Goal: Task Accomplishment & Management: Complete application form

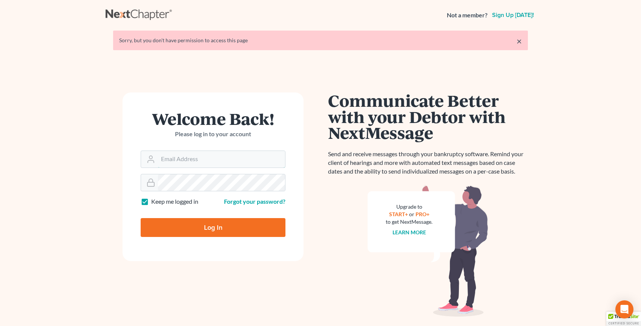
type input "[PERSON_NAME][EMAIL_ADDRESS][DOMAIN_NAME]"
click at [195, 226] on input "Log In" at bounding box center [213, 227] width 145 height 19
type input "Thinking..."
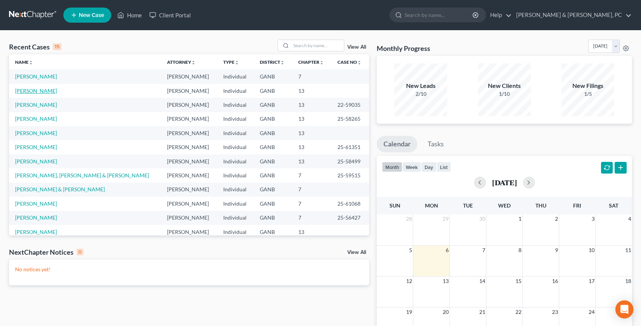
click at [43, 90] on link "[PERSON_NAME]" at bounding box center [36, 91] width 42 height 6
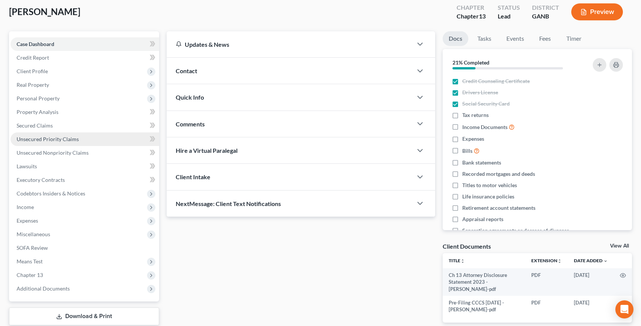
scroll to position [88, 0]
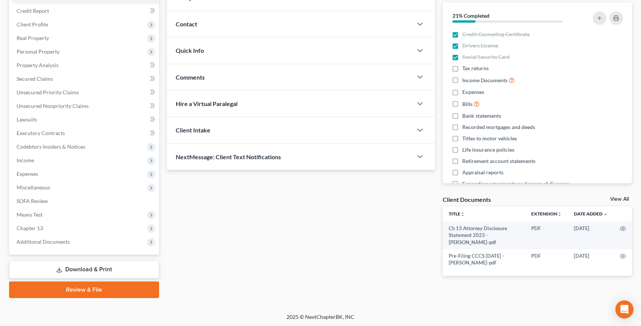
click at [91, 296] on link "Review & File" at bounding box center [84, 289] width 150 height 17
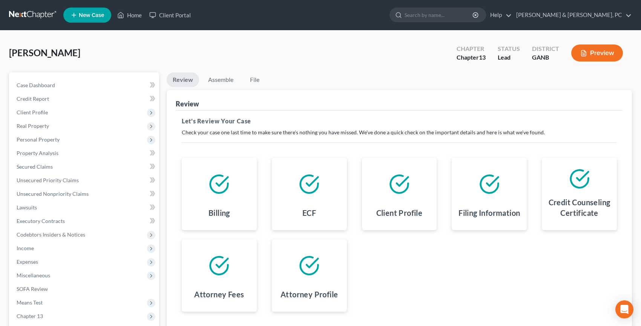
scroll to position [88, 0]
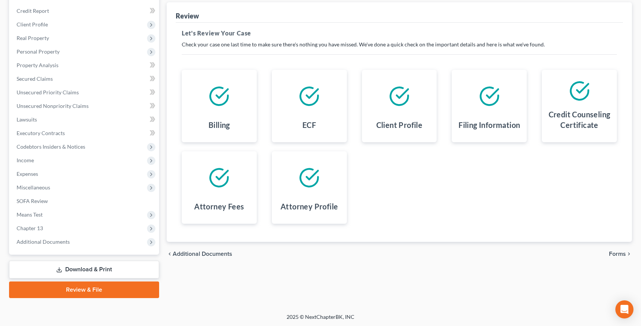
click at [619, 254] on span "Forms" at bounding box center [617, 254] width 17 height 6
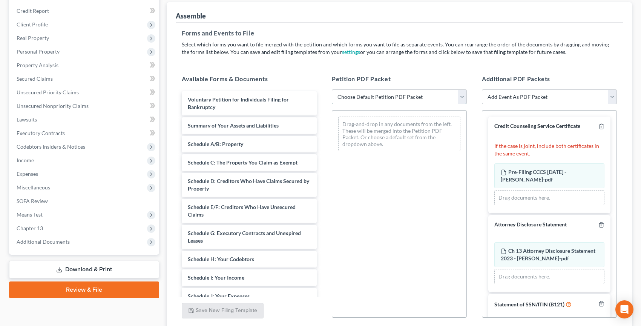
click at [386, 94] on select "Choose Default Petition PDF Packet Complete Bankruptcy Petition (all forms and …" at bounding box center [399, 96] width 135 height 15
click at [332, 89] on select "Choose Default Petition PDF Packet Complete Bankruptcy Petition (all forms and …" at bounding box center [399, 96] width 135 height 15
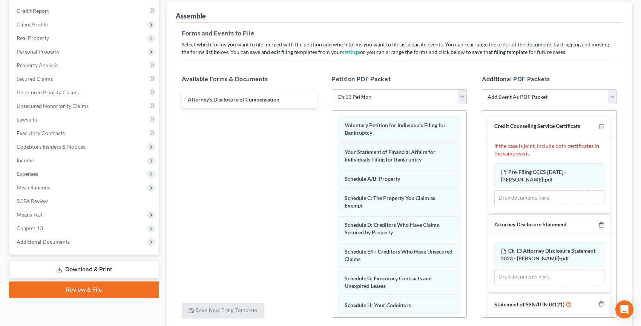
click at [373, 95] on select "Choose Default Petition PDF Packet Complete Bankruptcy Petition (all forms and …" at bounding box center [399, 96] width 135 height 15
select select "1"
click at [332, 89] on select "Choose Default Petition PDF Packet Complete Bankruptcy Petition (all forms and …" at bounding box center [399, 96] width 135 height 15
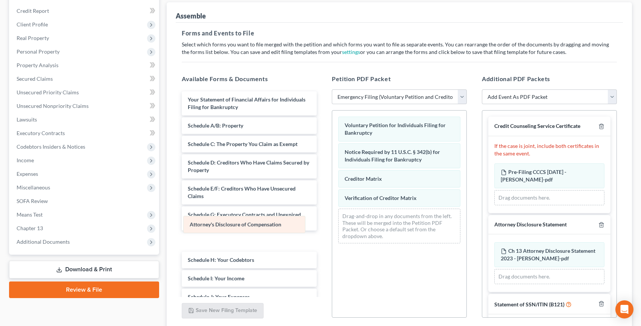
drag, startPoint x: 403, startPoint y: 218, endPoint x: 243, endPoint y: 228, distance: 159.5
click at [332, 228] on div "Attorney's Disclosure of Compensation Voluntary Petition for Individuals Filing…" at bounding box center [399, 180] width 134 height 139
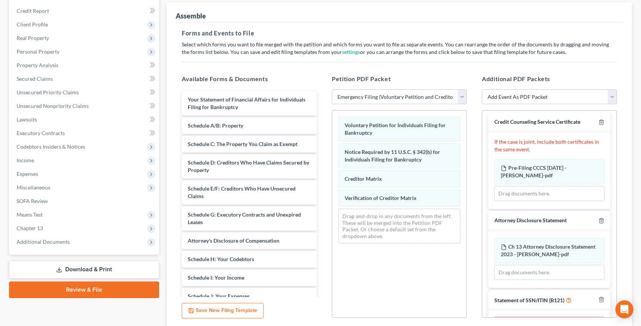
scroll to position [0, 0]
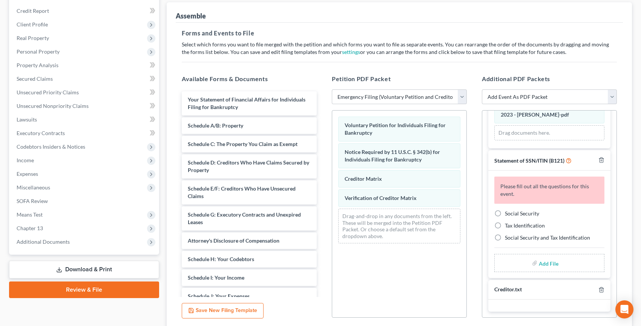
click at [505, 212] on label "Social Security" at bounding box center [522, 214] width 34 height 8
click at [508, 212] on input "Social Security" at bounding box center [510, 212] width 5 height 5
radio input "true"
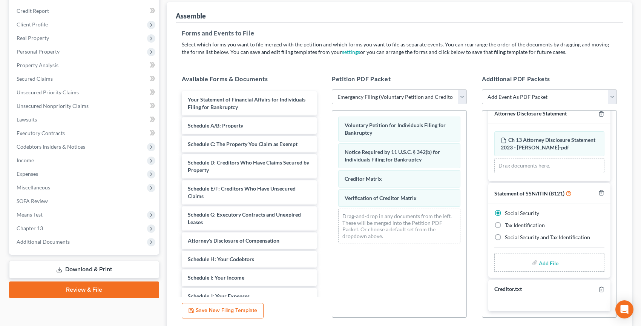
scroll to position [111, 0]
click at [547, 267] on input "file" at bounding box center [548, 263] width 18 height 14
type input "C:\fakepath\SS Form - [PERSON_NAME].pdf"
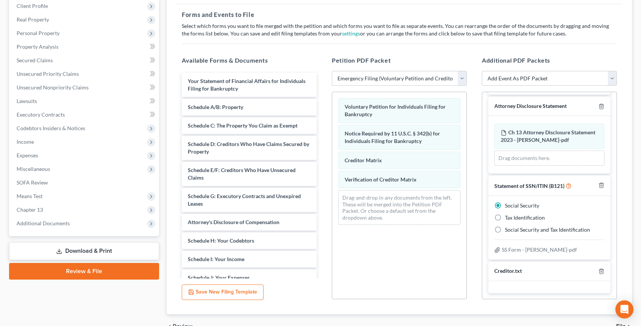
scroll to position [147, 0]
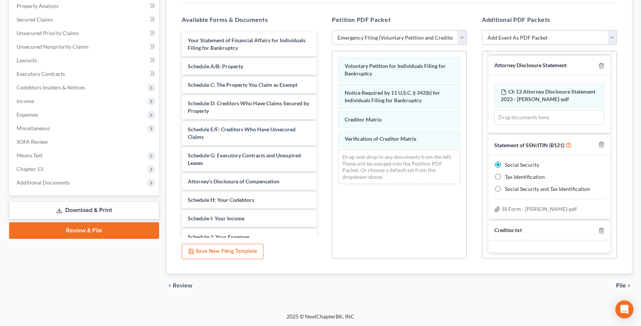
click at [618, 285] on span "File" at bounding box center [621, 286] width 10 height 6
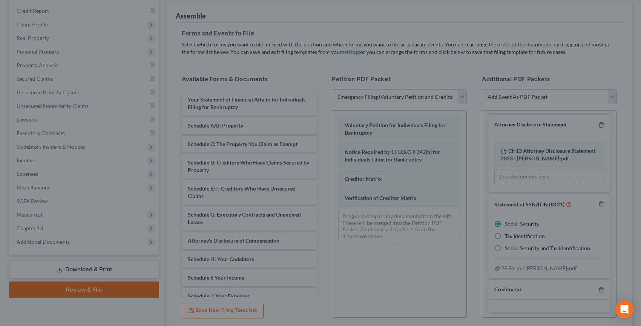
click at [618, 285] on div "Ready to File Your Case? Please make sure your packet is properly assembled bef…" at bounding box center [320, 163] width 641 height 326
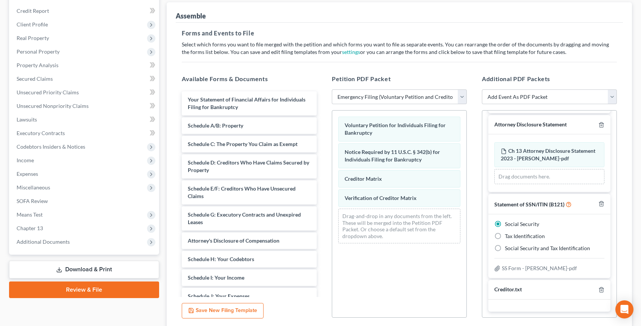
scroll to position [147, 0]
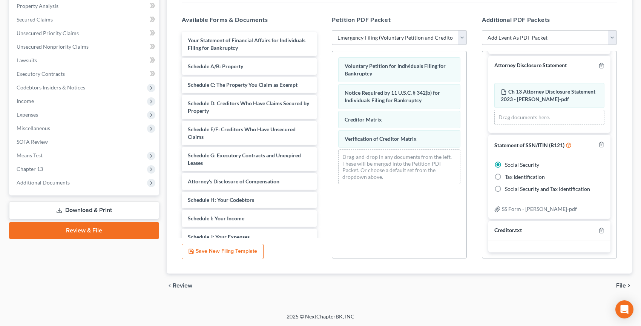
click at [619, 284] on span "File" at bounding box center [621, 286] width 10 height 6
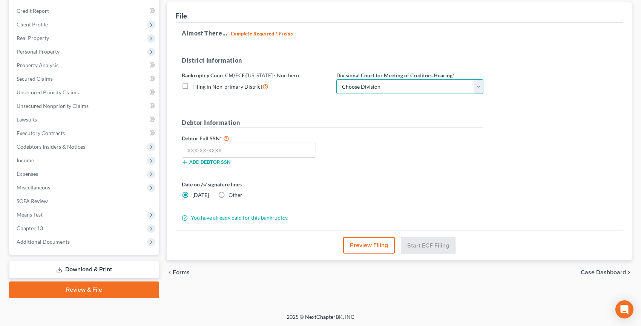
click at [353, 88] on select "Choose Division [GEOGRAPHIC_DATA] [GEOGRAPHIC_DATA] [GEOGRAPHIC_DATA] [GEOGRAPH…" at bounding box center [410, 86] width 147 height 15
select select "0"
click at [337, 79] on select "Choose Division [GEOGRAPHIC_DATA] [GEOGRAPHIC_DATA] [GEOGRAPHIC_DATA] [GEOGRAPH…" at bounding box center [410, 86] width 147 height 15
click at [192, 148] on input "text" at bounding box center [249, 150] width 134 height 15
paste input "595-95-2008"
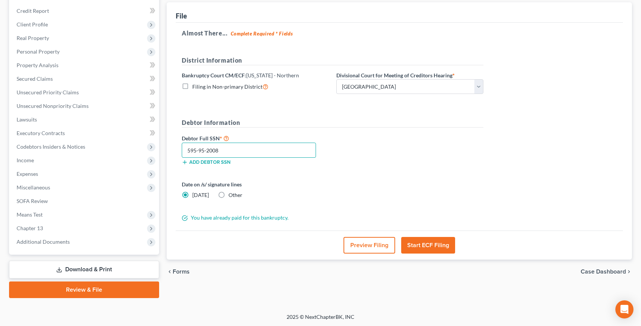
type input "595-95-2008"
click at [437, 246] on button "Start ECF Filing" at bounding box center [428, 245] width 54 height 17
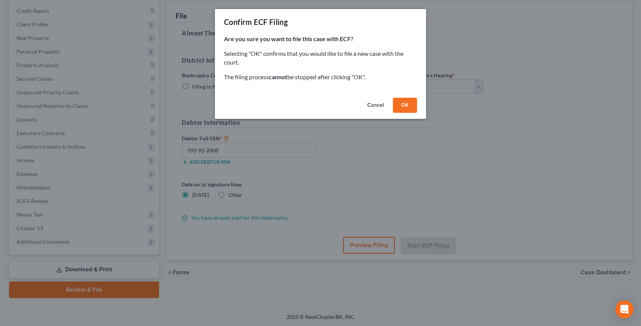
click at [406, 101] on button "OK" at bounding box center [405, 105] width 24 height 15
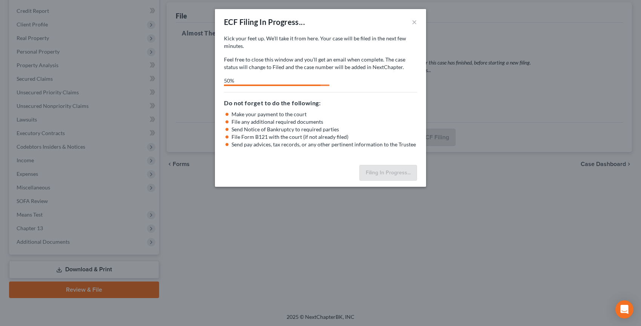
select select "0"
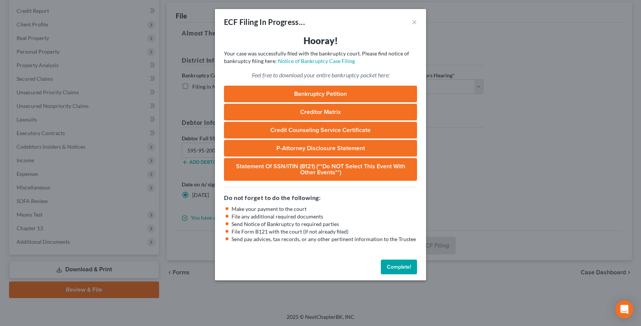
click at [343, 94] on link "Bankruptcy Petition" at bounding box center [320, 94] width 193 height 17
click at [395, 269] on button "Complete!" at bounding box center [399, 267] width 36 height 15
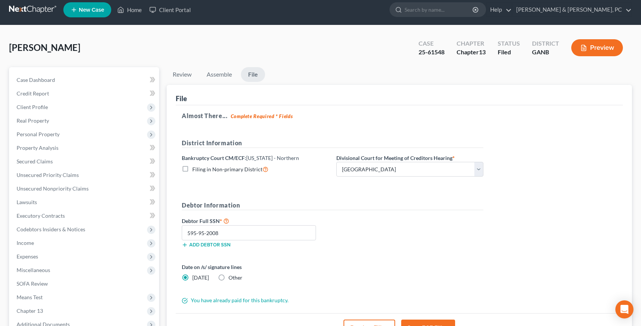
scroll to position [0, 0]
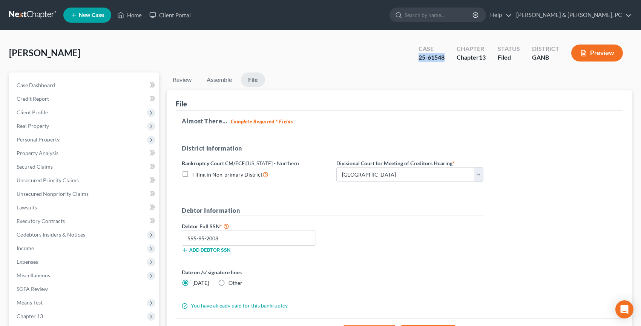
drag, startPoint x: 416, startPoint y: 59, endPoint x: 446, endPoint y: 58, distance: 29.4
click at [446, 58] on div "Case 25-61548" at bounding box center [432, 54] width 38 height 22
copy div "25-61548"
